Goal: Task Accomplishment & Management: Manage account settings

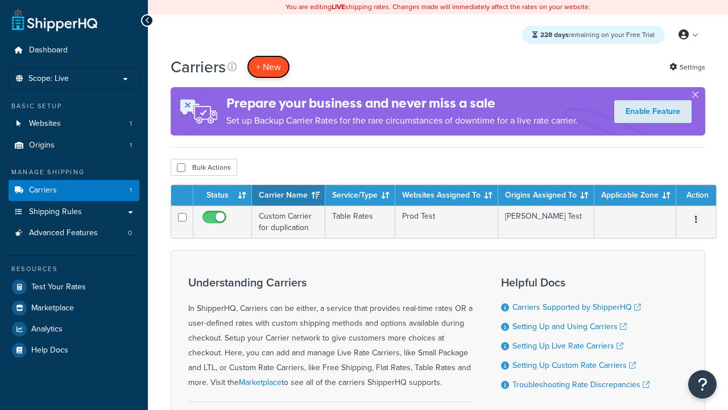
click at [269, 67] on button "+ New" at bounding box center [268, 66] width 43 height 23
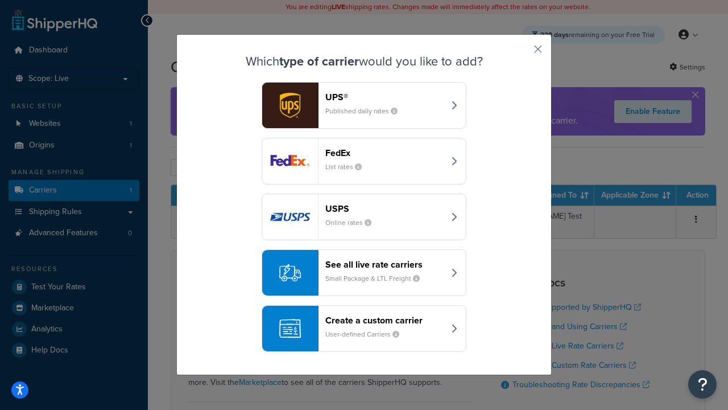
click at [385, 152] on header "FedEx" at bounding box center [384, 152] width 119 height 11
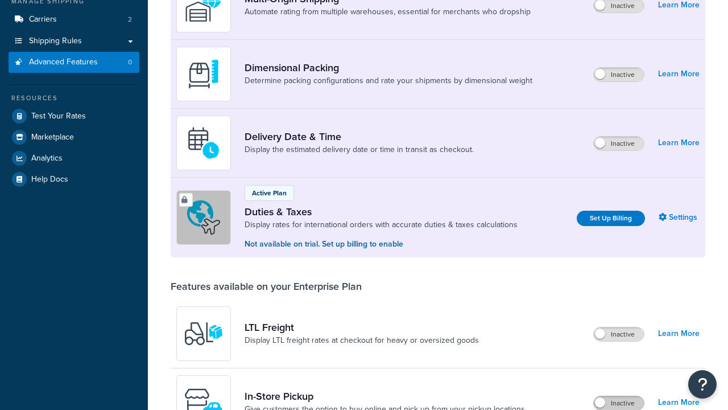
click at [619, 396] on label "Inactive" at bounding box center [619, 403] width 50 height 14
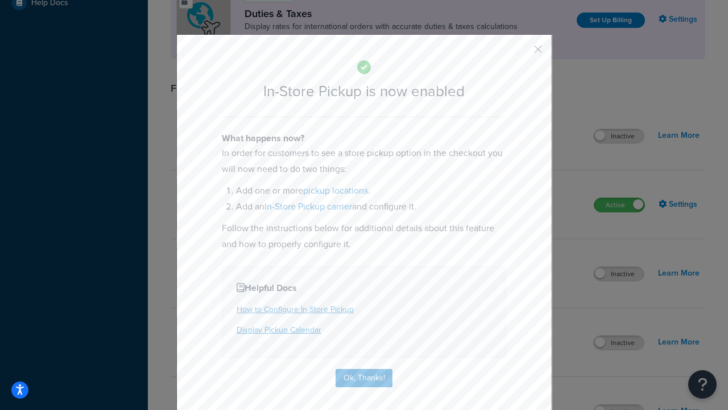
click at [521, 53] on button "button" at bounding box center [521, 53] width 3 height 3
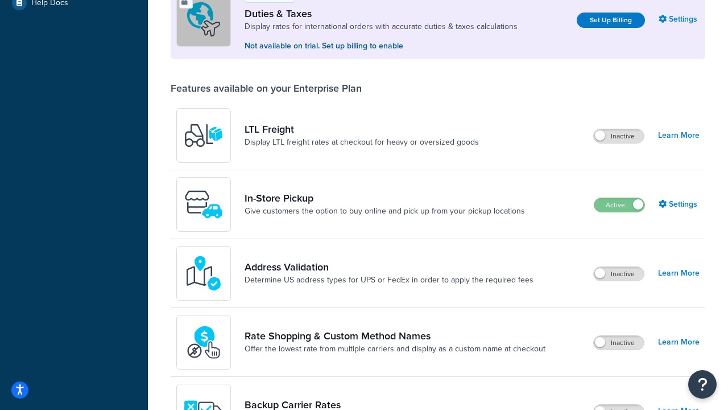
scroll to position [347, 0]
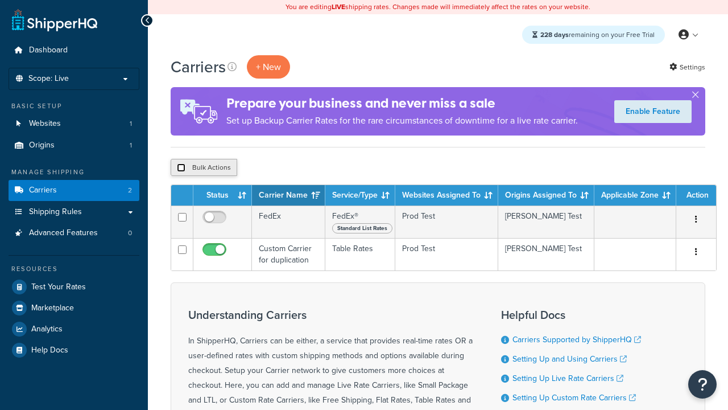
click at [181, 168] on input "checkbox" at bounding box center [181, 167] width 9 height 9
checkbox input "true"
click at [0, 0] on button "Delete" at bounding box center [0, 0] width 0 height 0
